Goal: Task Accomplishment & Management: Manage account settings

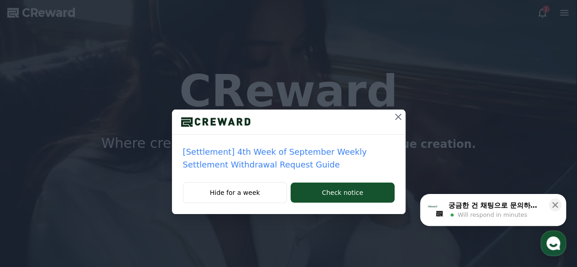
click at [397, 118] on icon at bounding box center [398, 117] width 6 height 6
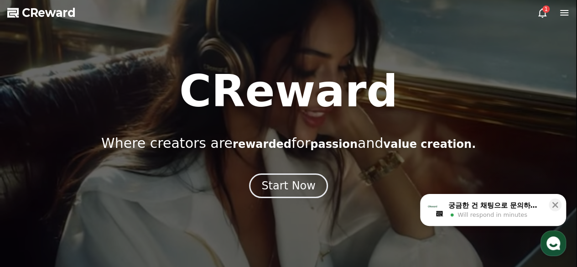
click at [560, 12] on icon at bounding box center [564, 12] width 8 height 5
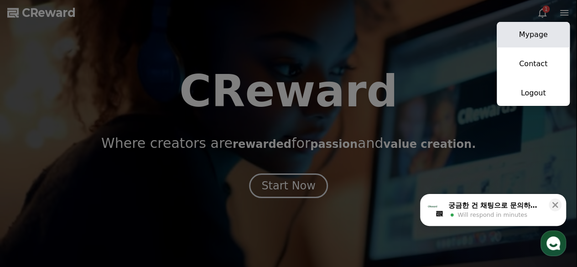
click at [528, 33] on link "Mypage" at bounding box center [533, 35] width 73 height 26
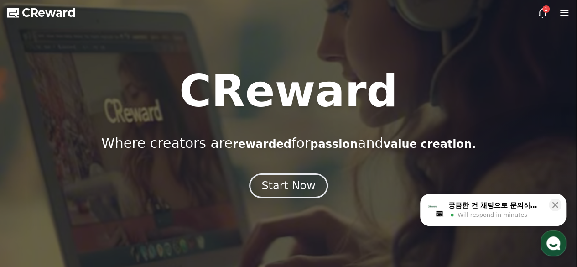
select select "**********"
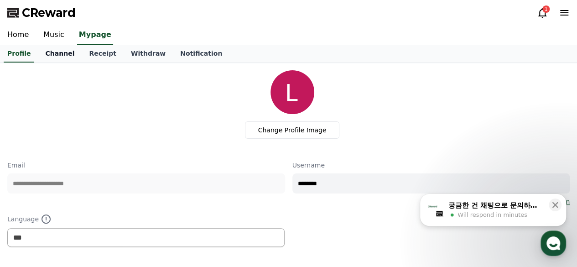
click at [55, 54] on link "Channel" at bounding box center [60, 53] width 44 height 17
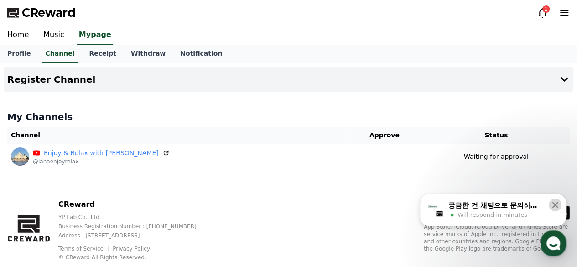
click at [554, 205] on icon at bounding box center [556, 205] width 6 height 6
